Goal: Task Accomplishment & Management: Use online tool/utility

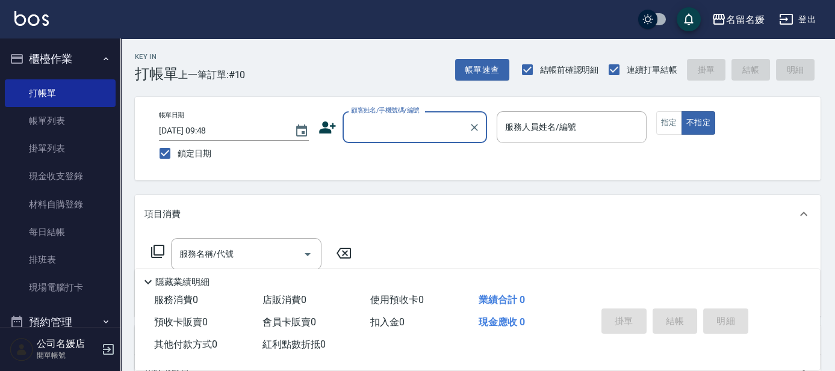
scroll to position [54, 0]
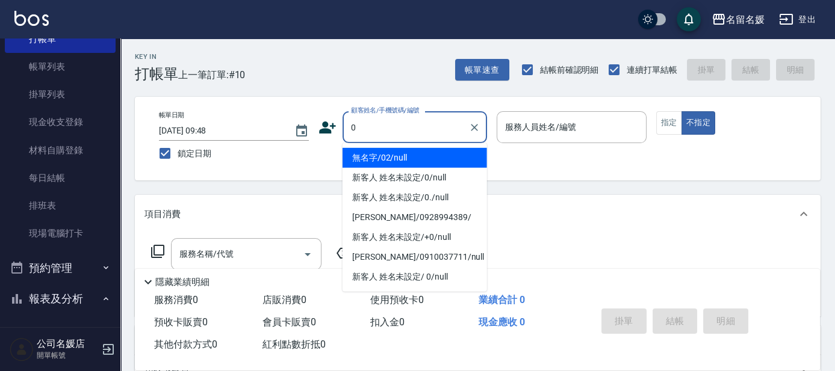
type input "0"
type input "無名字/02/null"
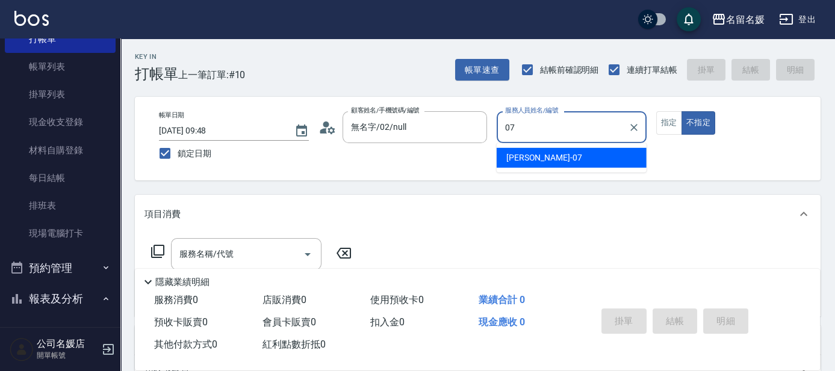
type input "07"
type button "false"
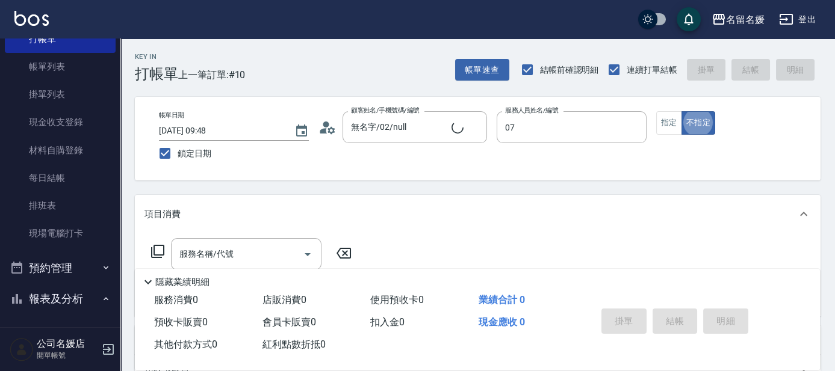
type input "[PERSON_NAME]-07"
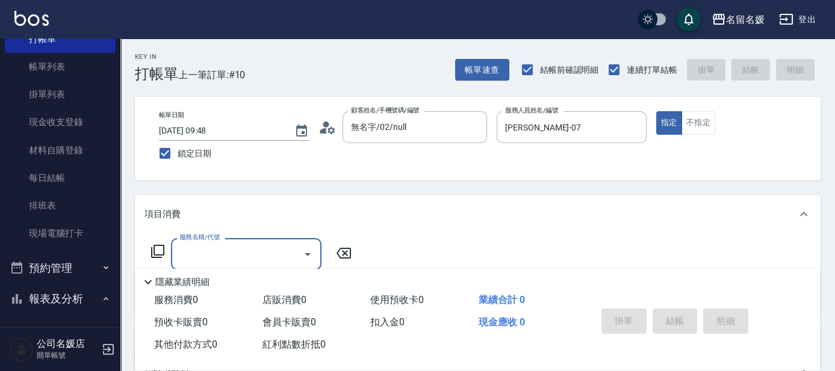
type input "新客人 姓名未設定/0/null"
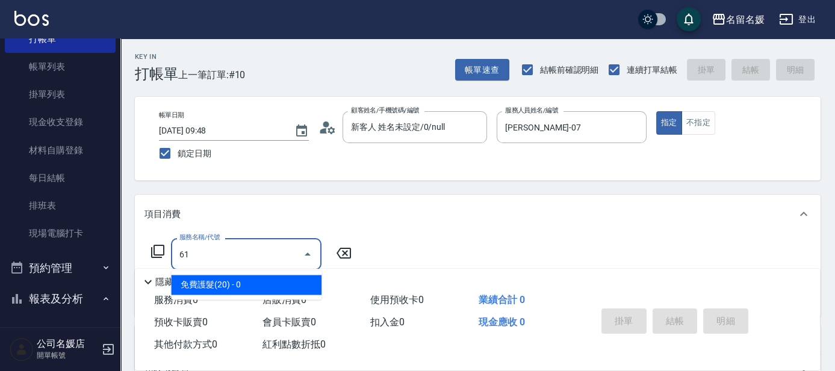
type input "6"
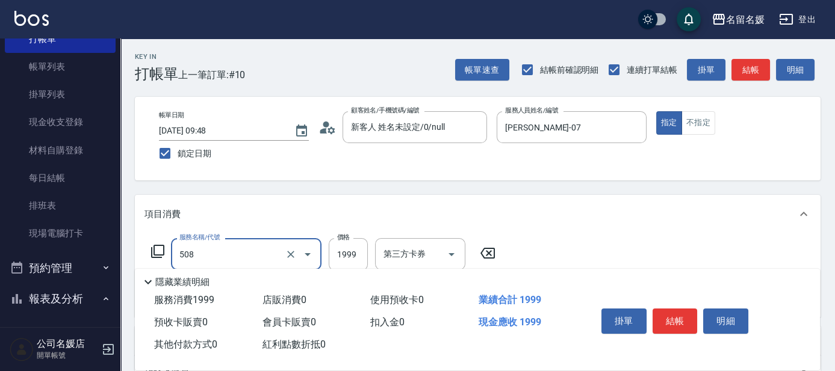
type input "洗+剪+染(508)"
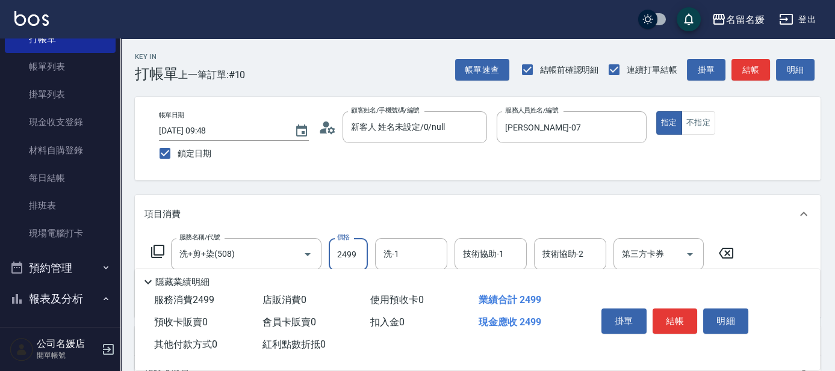
type input "2499"
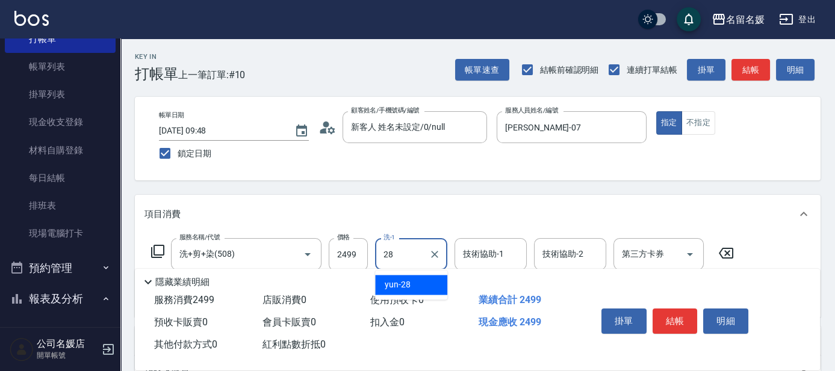
type input "yun-28"
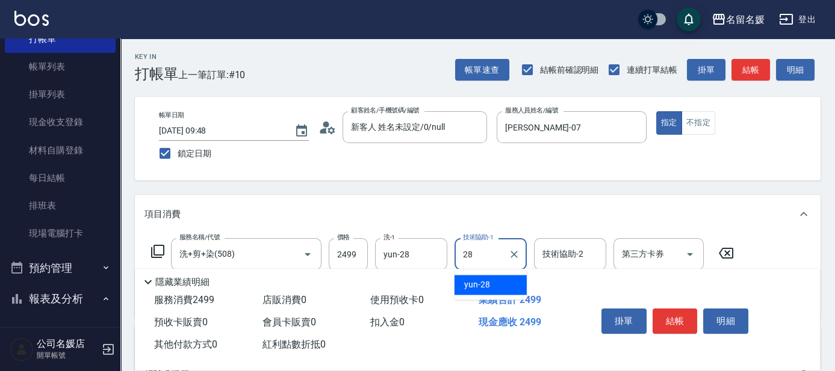
type input "yun-28"
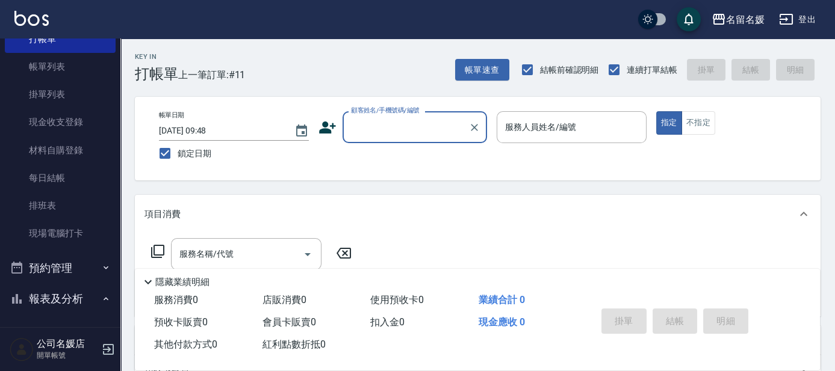
click at [398, 120] on input "顧客姓名/手機號碼/編號" at bounding box center [406, 127] width 116 height 21
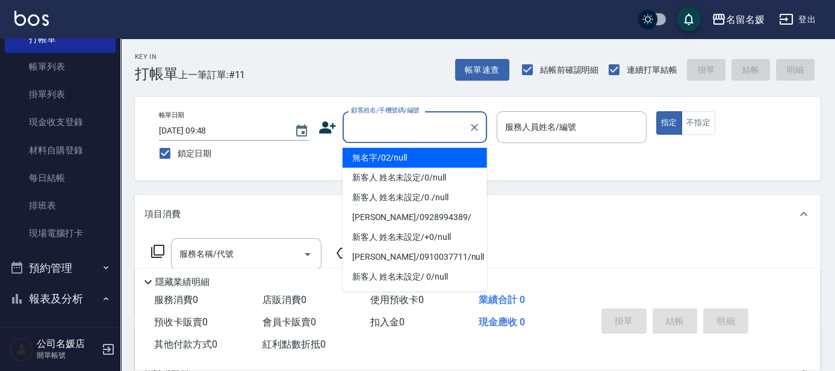
drag, startPoint x: 400, startPoint y: 158, endPoint x: 536, endPoint y: 132, distance: 138.3
click at [404, 157] on li "無名字/02/null" at bounding box center [414, 158] width 144 height 20
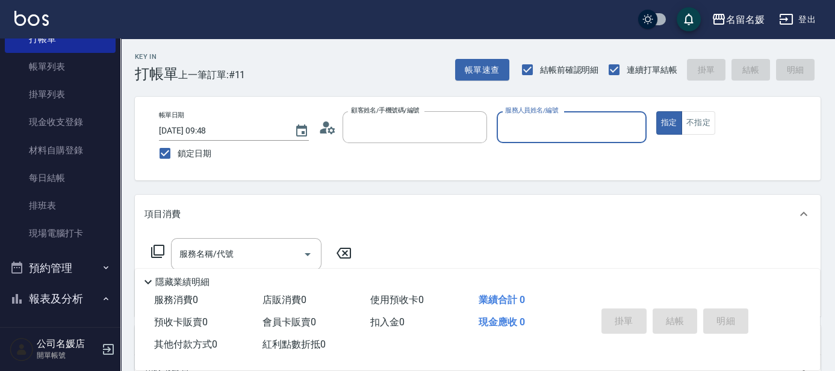
type input "無名字/02/null"
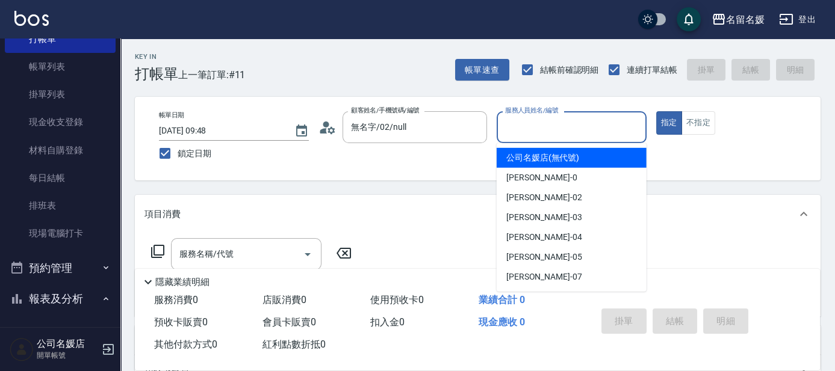
click at [540, 131] on input "服務人員姓名/編號" at bounding box center [571, 127] width 139 height 21
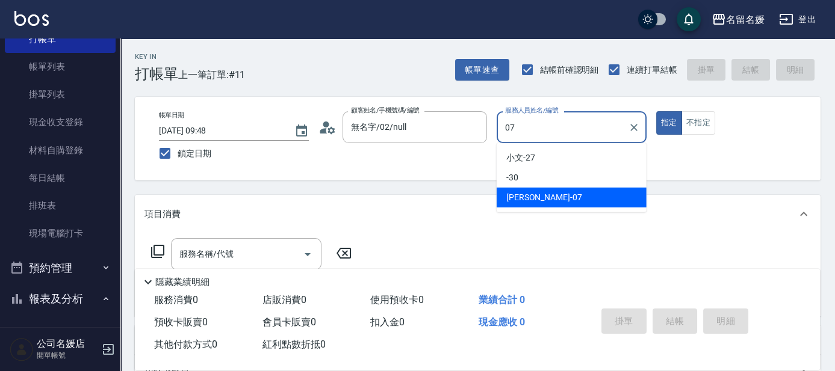
type input "07"
type button "true"
type input "[PERSON_NAME]-07"
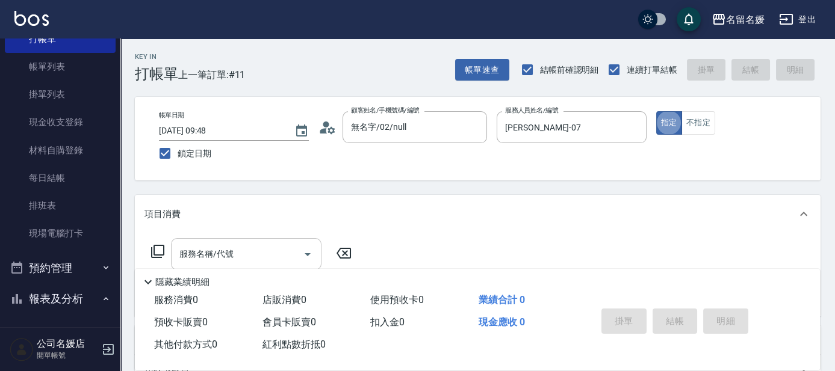
click at [261, 253] on input "服務名稱/代號" at bounding box center [237, 254] width 122 height 21
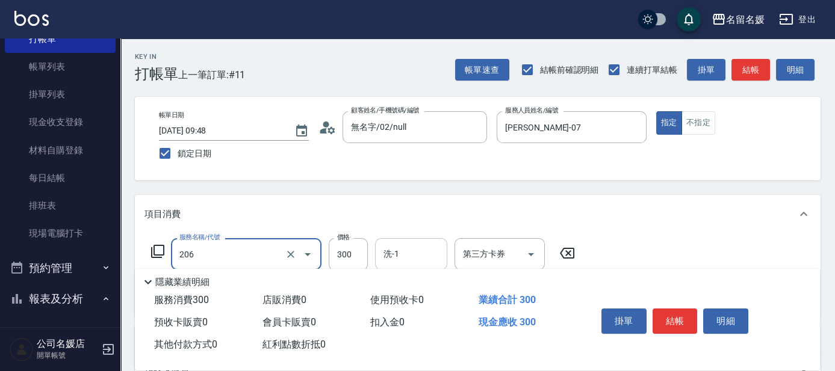
click at [427, 252] on input "洗-1" at bounding box center [410, 254] width 61 height 21
type input "洗髮[300](206)"
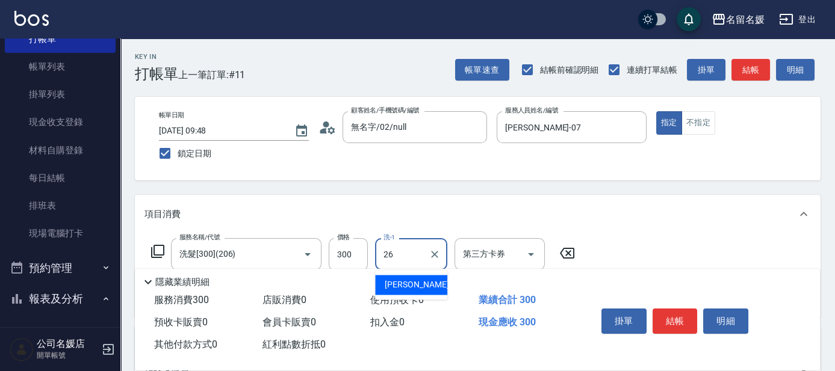
type input "[PERSON_NAME]-26"
